Goal: Information Seeking & Learning: Understand process/instructions

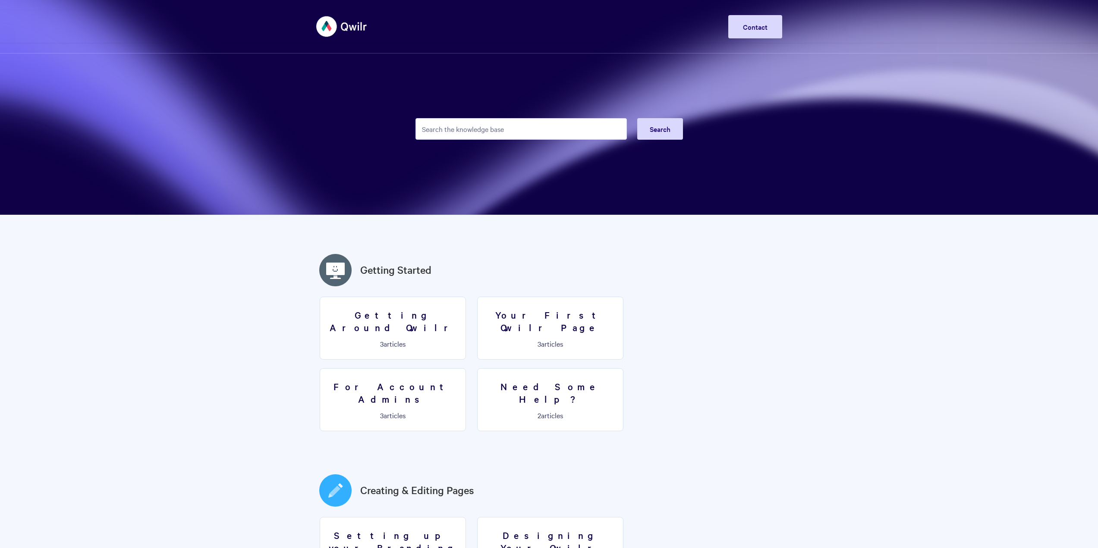
click at [443, 127] on input "Search the knowledge base" at bounding box center [520, 129] width 211 height 22
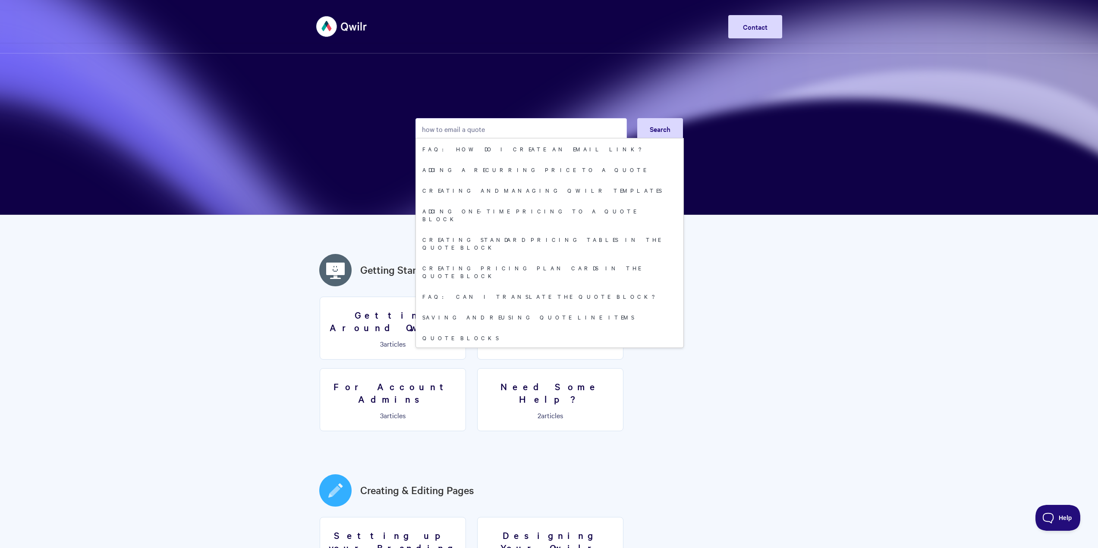
type input "how to email a quote"
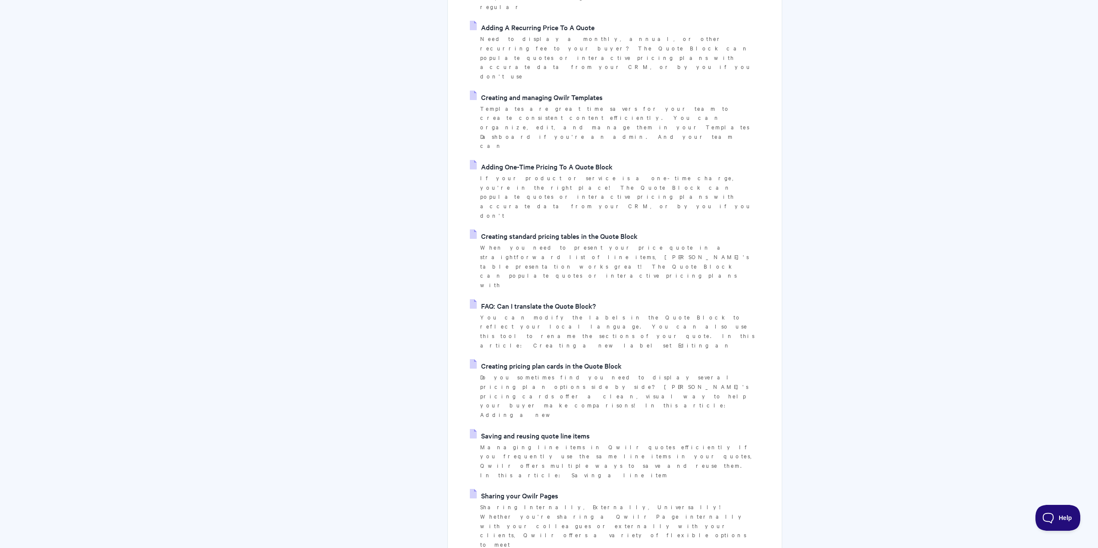
scroll to position [302, 0]
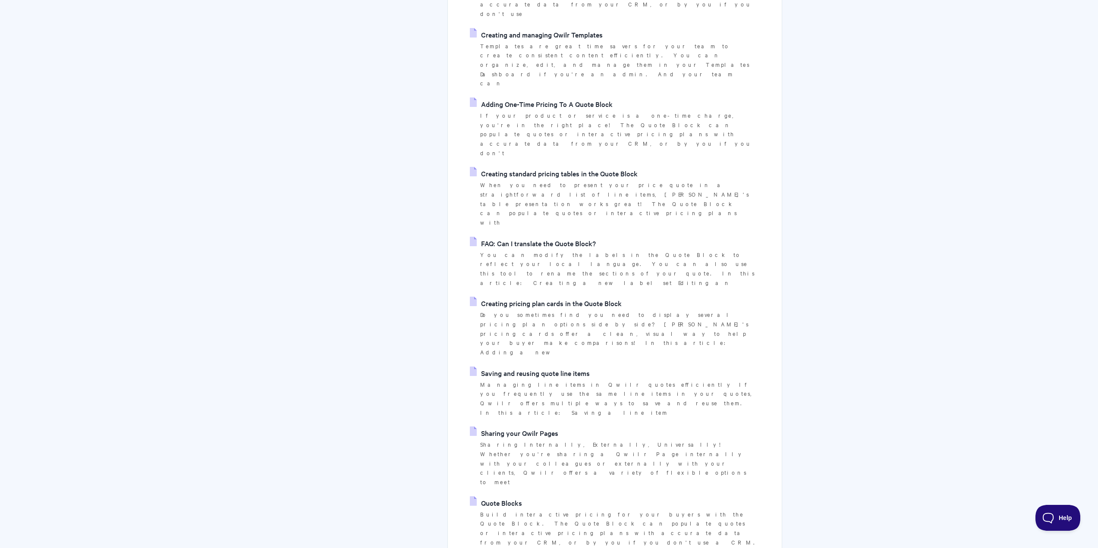
click at [529, 427] on link "Sharing your Qwilr Pages" at bounding box center [514, 433] width 88 height 13
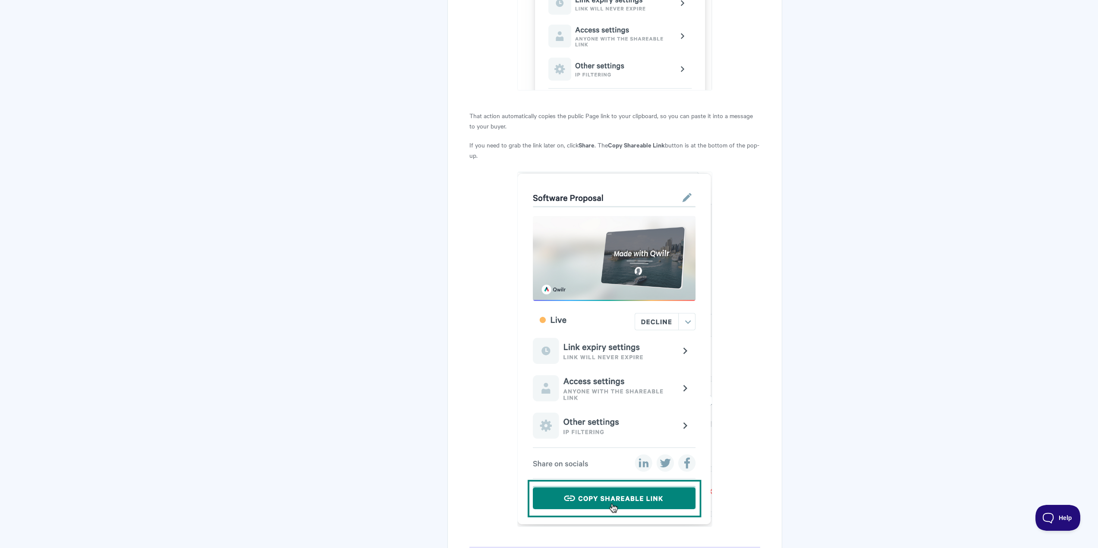
scroll to position [1790, 0]
